Goal: Task Accomplishment & Management: Complete application form

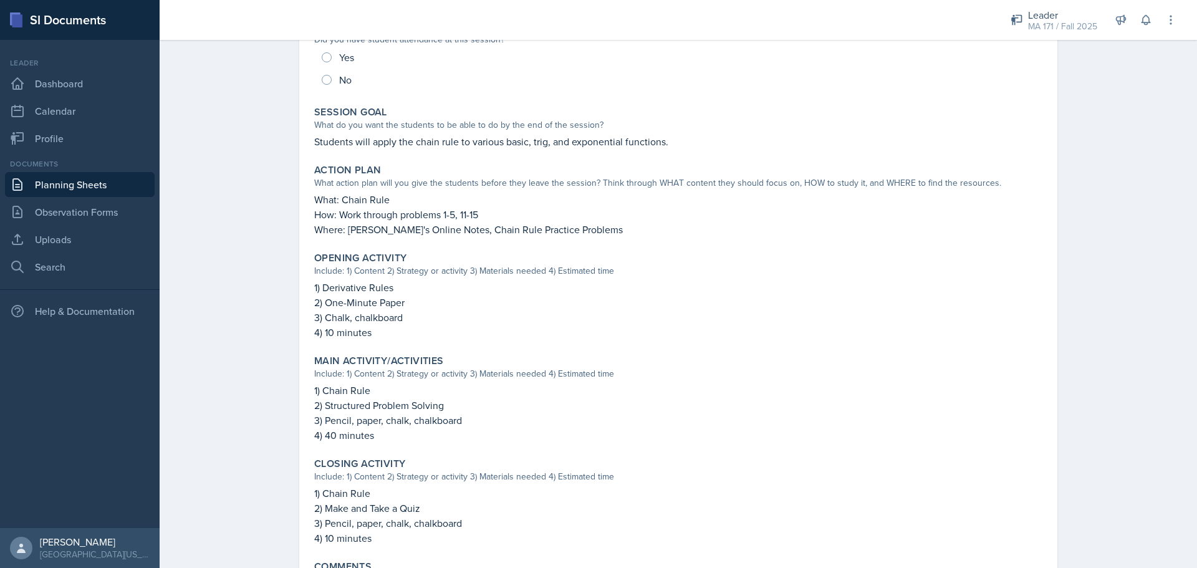
scroll to position [307, 0]
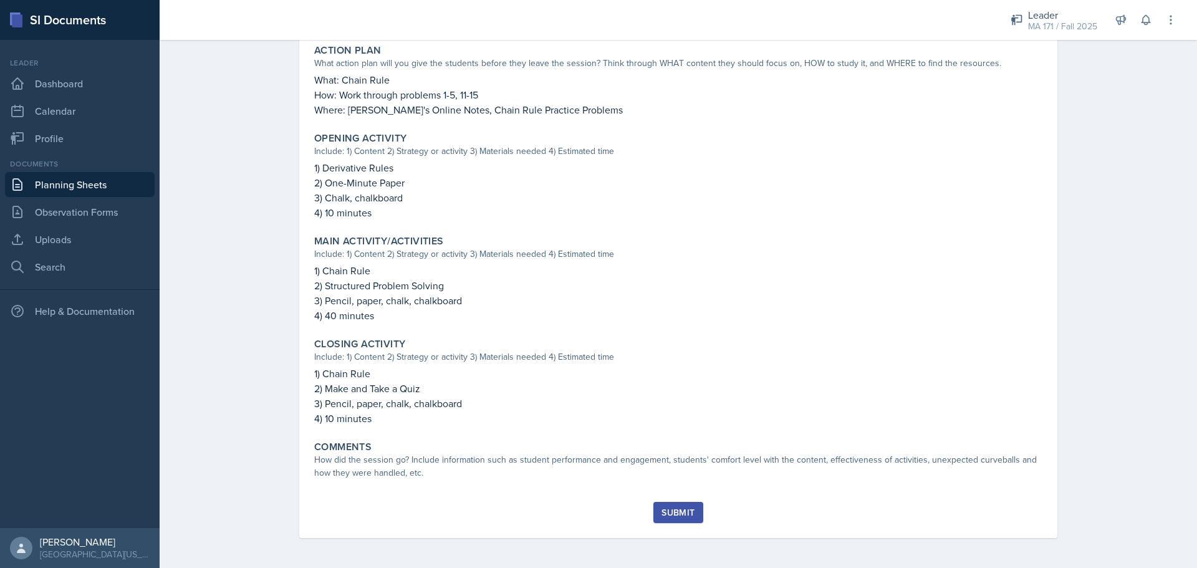
click at [270, 203] on div "Planning Sheets [DATE] Planning Sheet [DATE] [PERSON_NAME] MA 171 Fall 2025 Edi…" at bounding box center [679, 147] width 1038 height 841
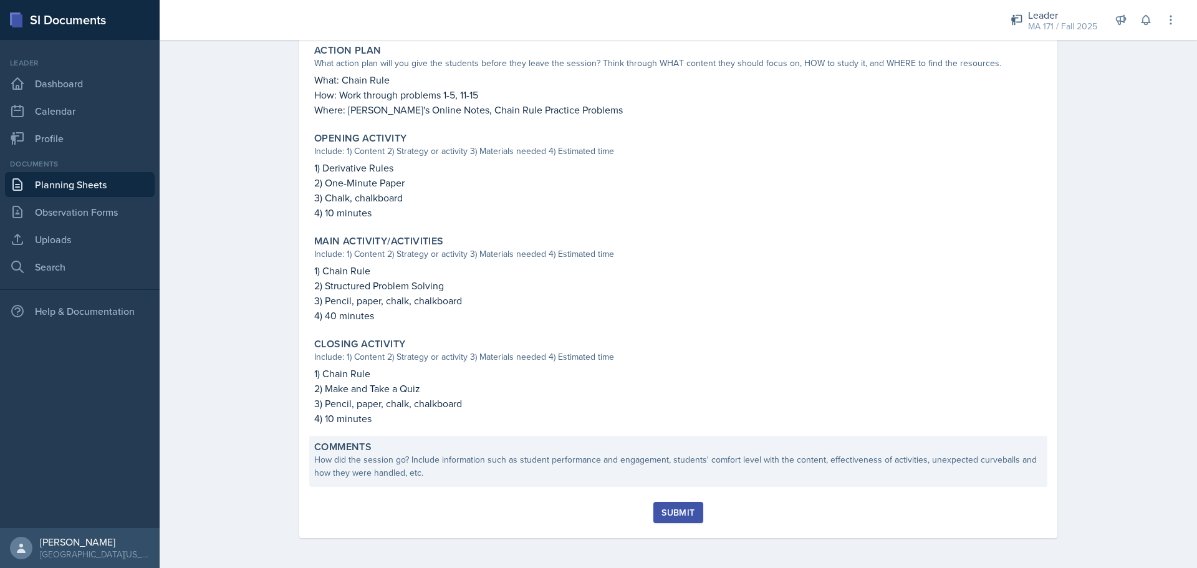
click at [529, 457] on div "How did the session go? Include information such as student performance and eng…" at bounding box center [678, 466] width 728 height 26
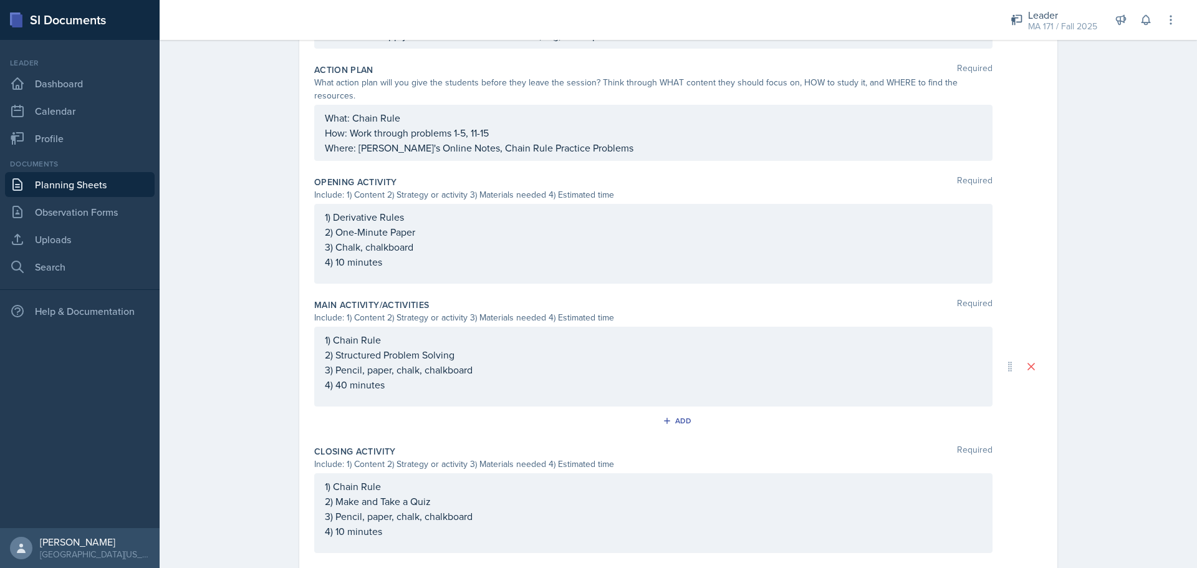
scroll to position [0, 0]
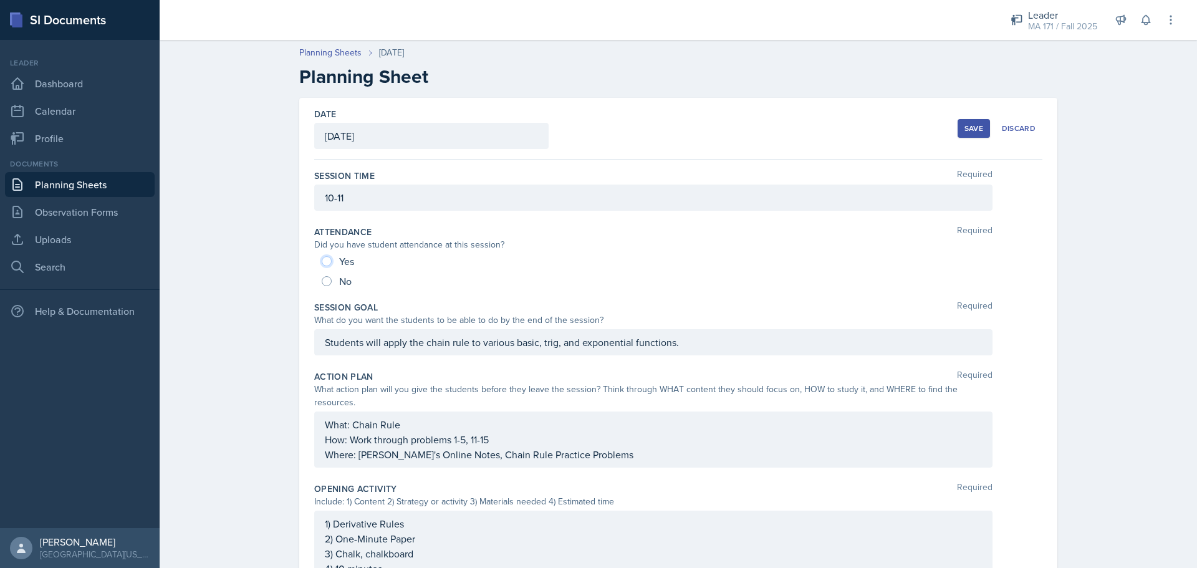
click at [322, 261] on input "Yes" at bounding box center [327, 261] width 10 height 10
radio input "true"
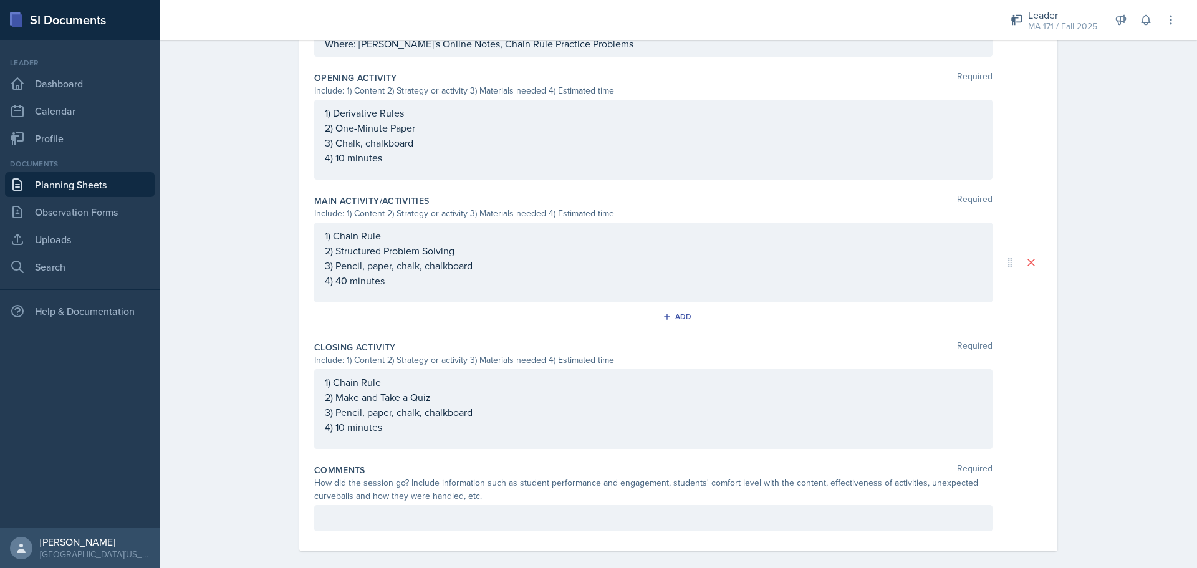
click at [441, 511] on p at bounding box center [653, 518] width 657 height 15
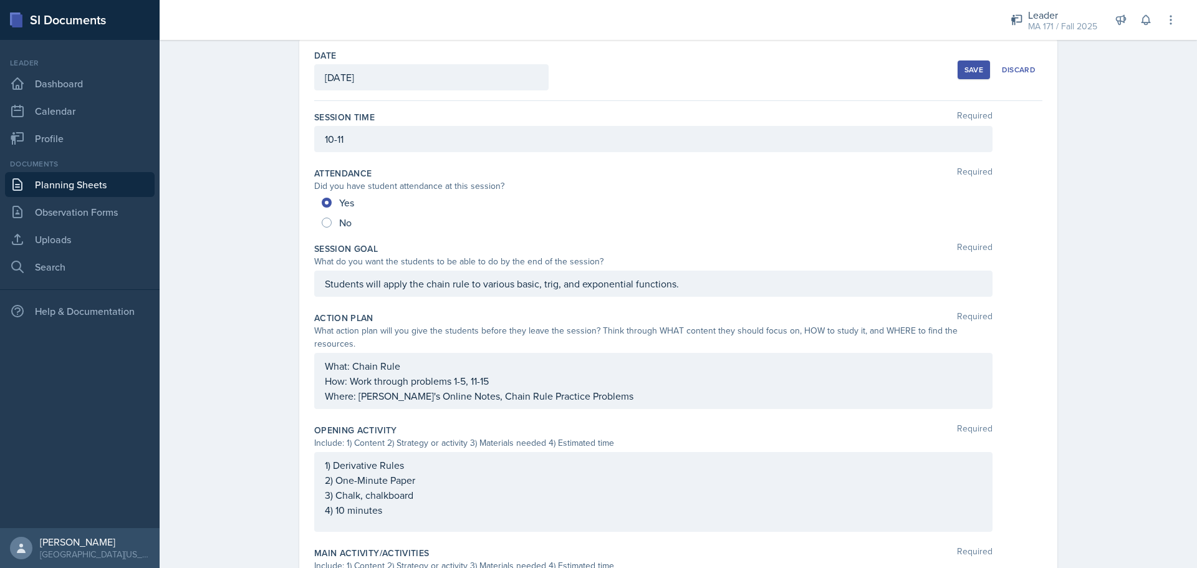
scroll to position [0, 0]
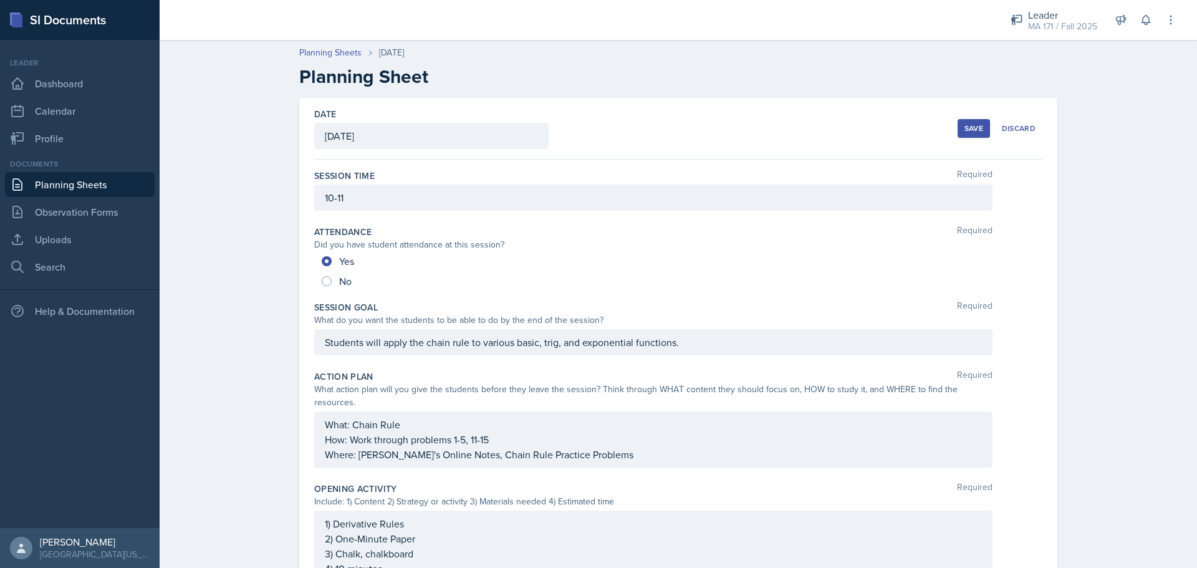
click at [958, 123] on button "Save" at bounding box center [974, 128] width 32 height 19
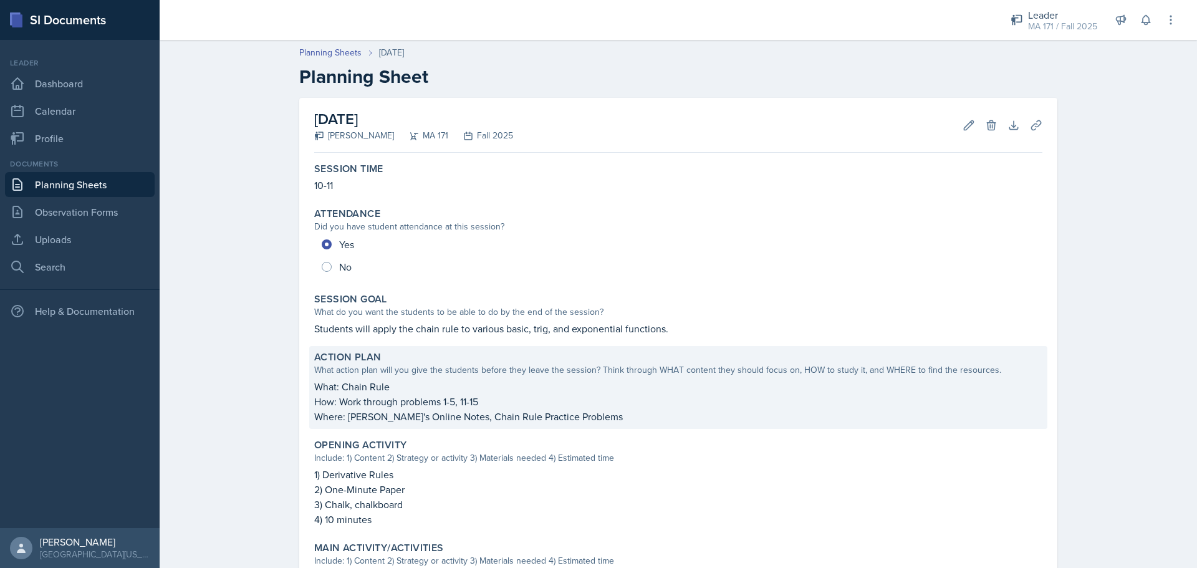
scroll to position [307, 0]
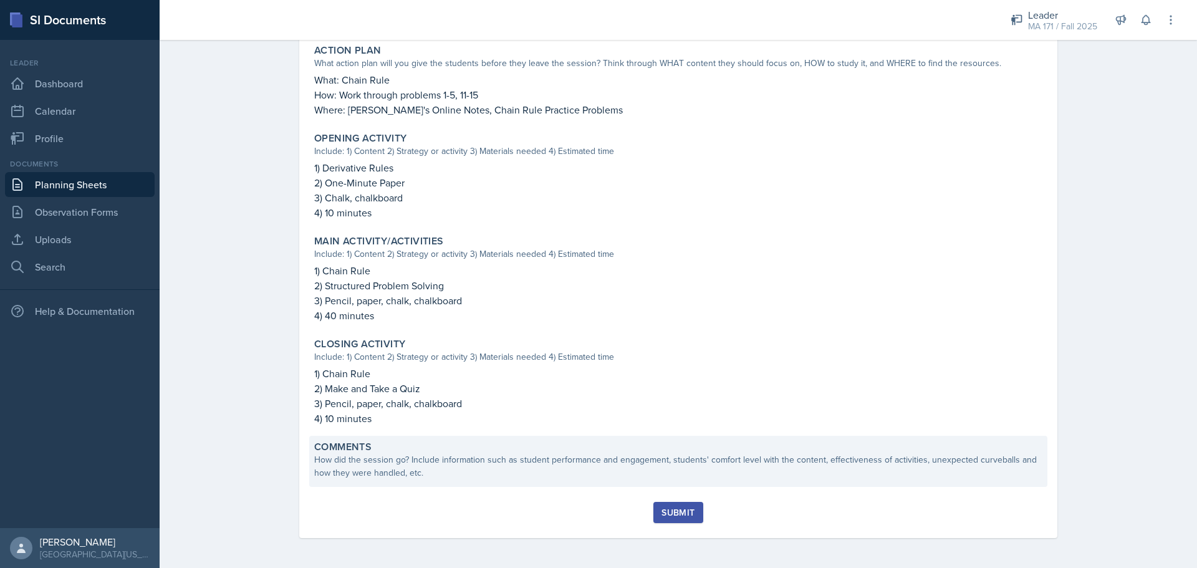
click at [384, 479] on div "How did the session go? Include information such as student performance and eng…" at bounding box center [678, 466] width 728 height 26
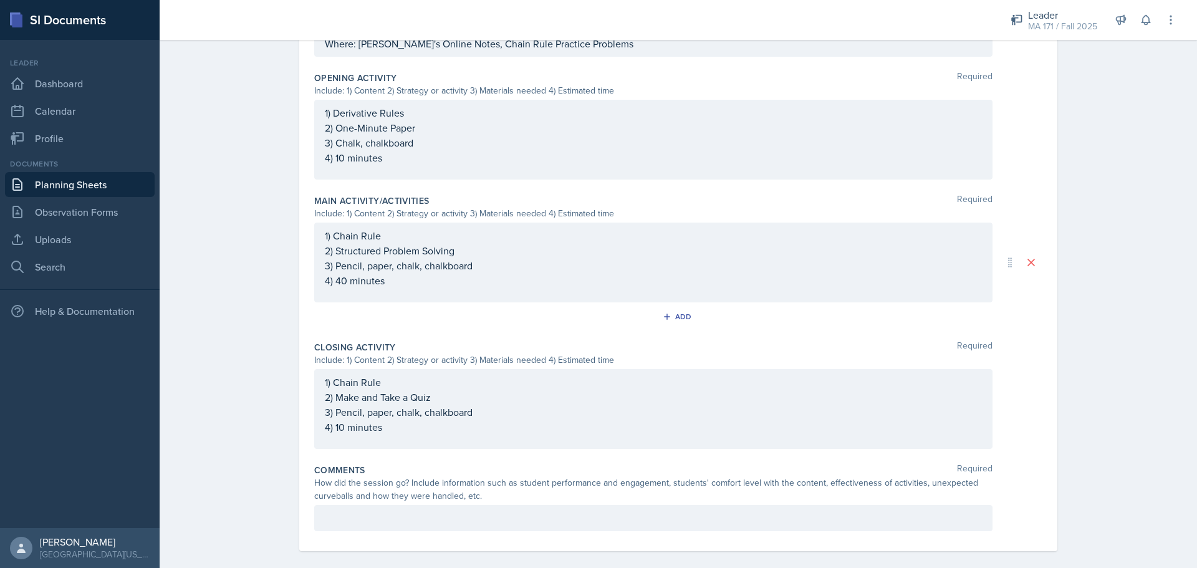
click at [382, 511] on p at bounding box center [653, 518] width 657 height 15
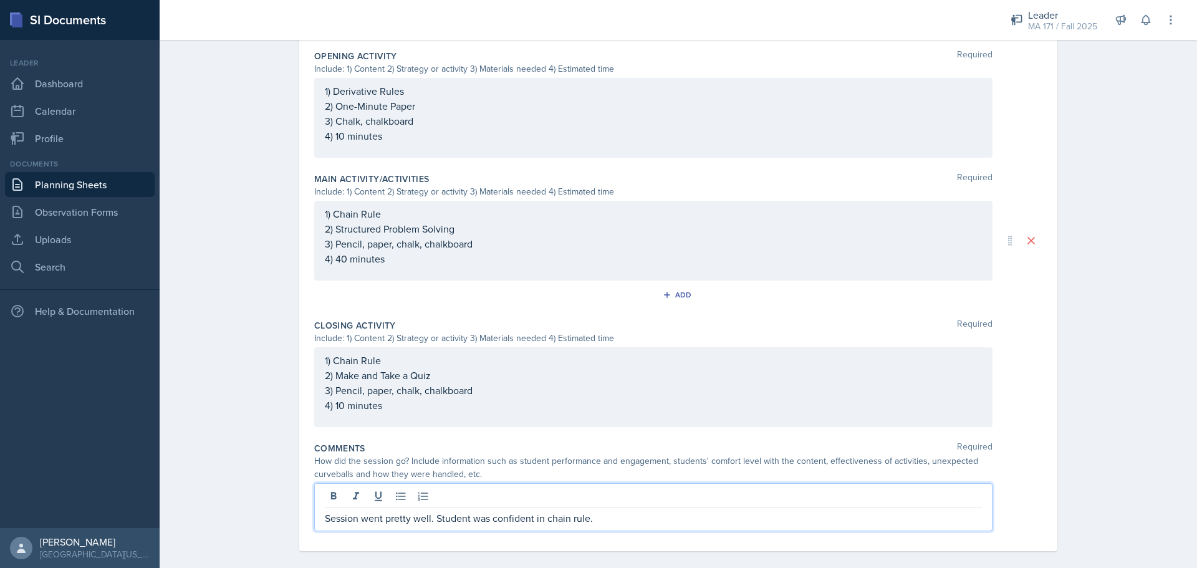
click at [722, 511] on p "Session went pretty well. Student was confident in chain rule." at bounding box center [653, 518] width 657 height 15
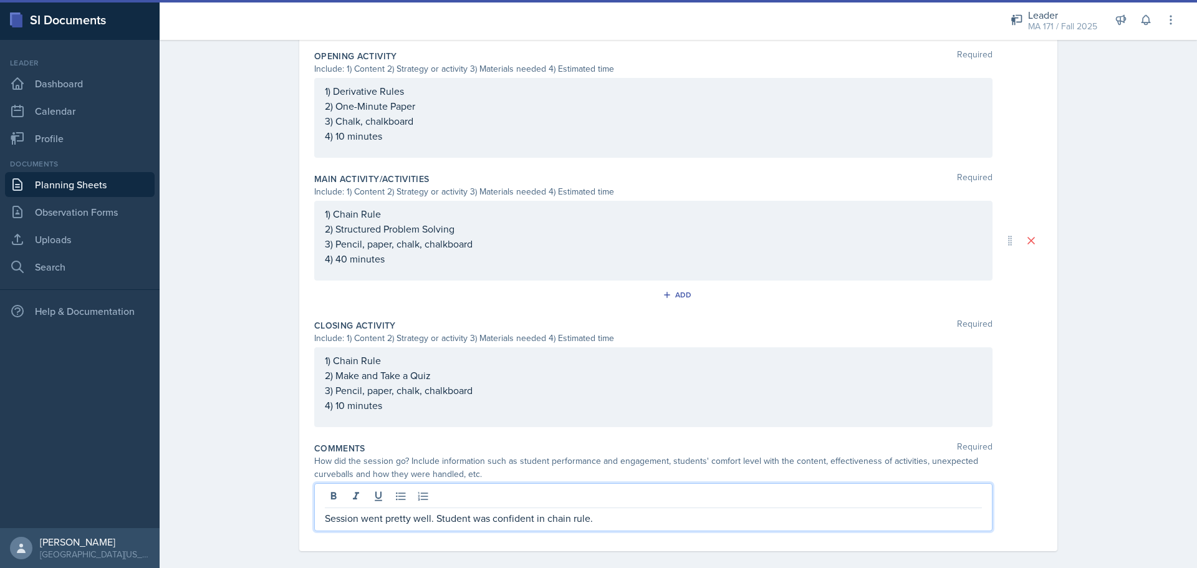
click at [721, 511] on p "Session went pretty well. Student was confident in chain rule." at bounding box center [653, 518] width 657 height 15
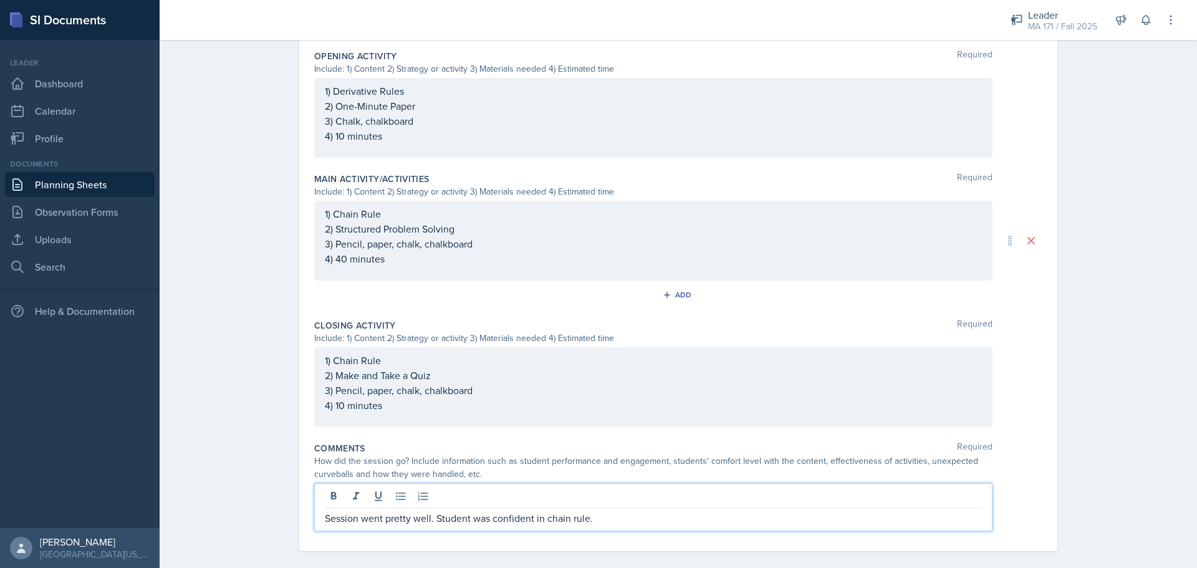
click at [721, 511] on p "Session went pretty well. Student was confident in chain rule." at bounding box center [653, 518] width 657 height 15
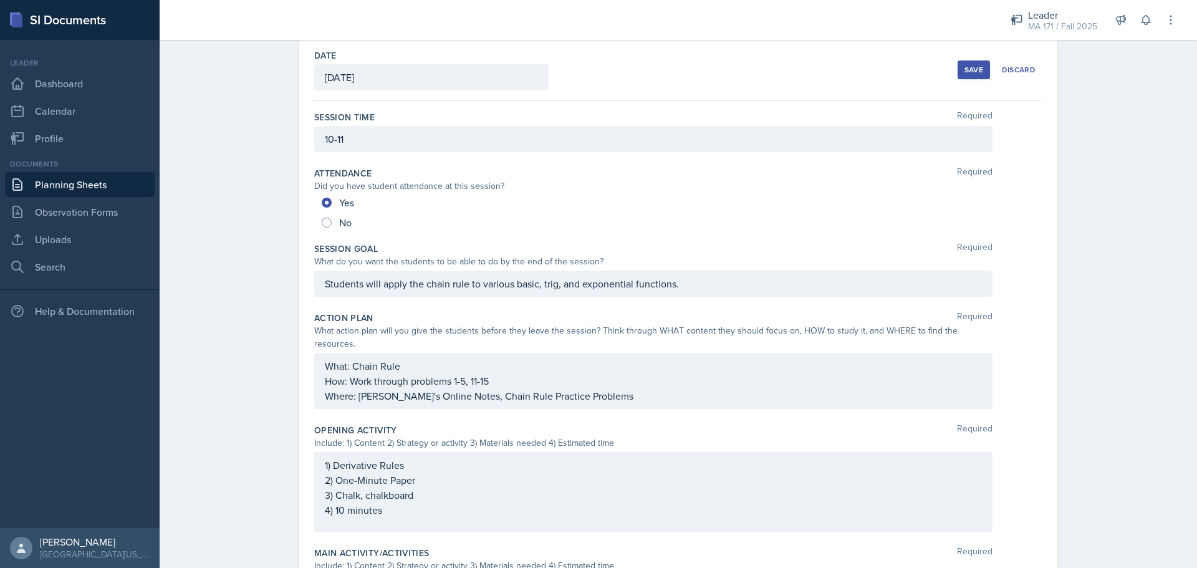
scroll to position [0, 0]
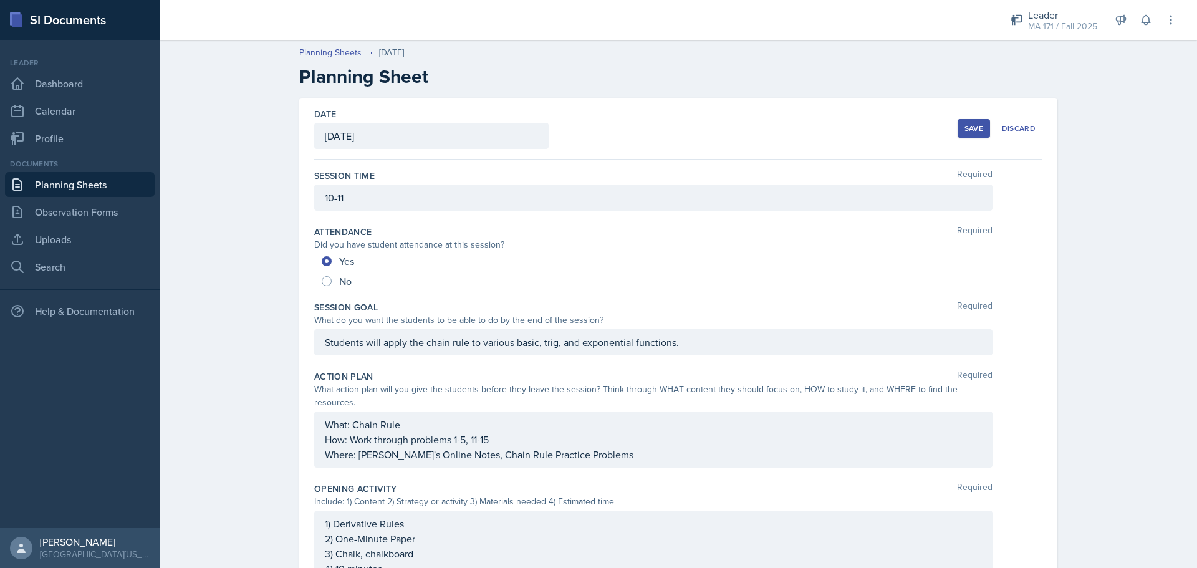
click at [965, 126] on div "Save" at bounding box center [974, 128] width 19 height 10
